Goal: Task Accomplishment & Management: Use online tool/utility

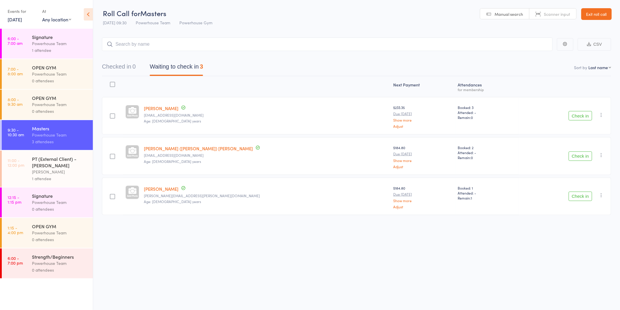
click at [579, 116] on button "Check in" at bounding box center [580, 115] width 23 height 9
drag, startPoint x: 0, startPoint y: 0, endPoint x: 575, endPoint y: 115, distance: 586.1
click at [575, 115] on button "Check in" at bounding box center [580, 115] width 23 height 9
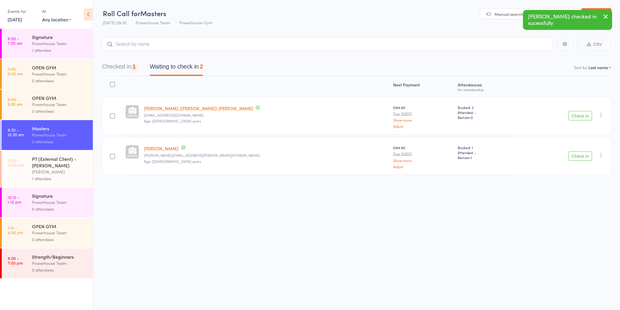
click at [577, 113] on button "Check in" at bounding box center [580, 115] width 23 height 9
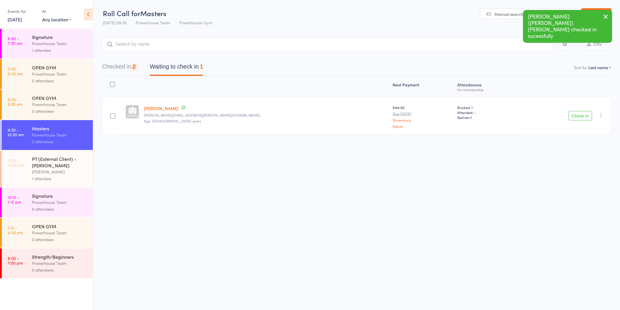
click at [579, 115] on button "Check in" at bounding box center [580, 115] width 23 height 9
